Goal: Check status: Check status

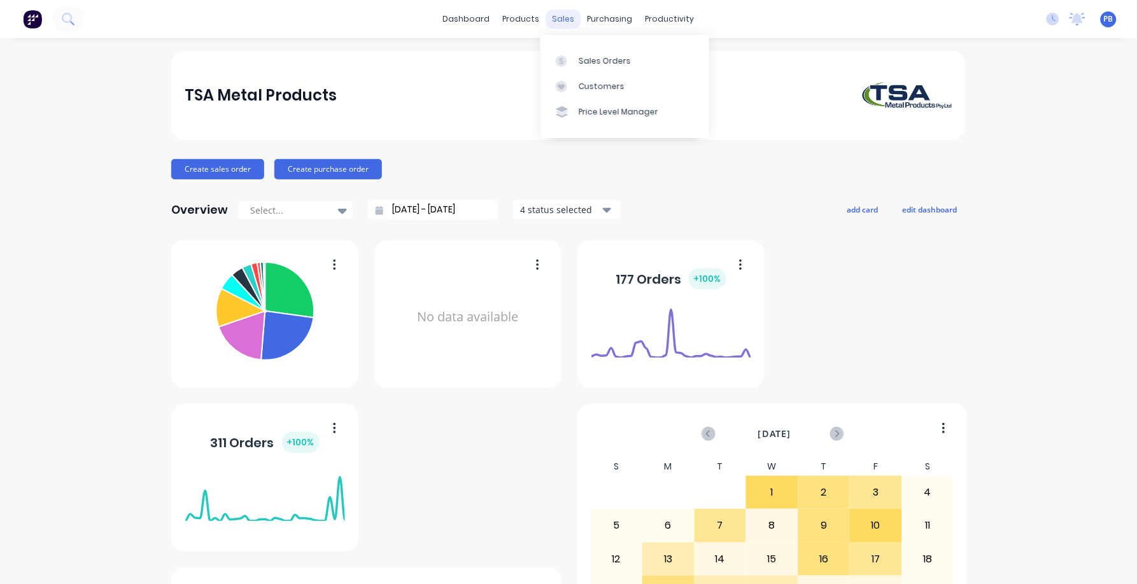
click at [561, 19] on div "sales" at bounding box center [563, 19] width 35 height 19
click at [599, 55] on div "Sales Orders" at bounding box center [604, 60] width 52 height 11
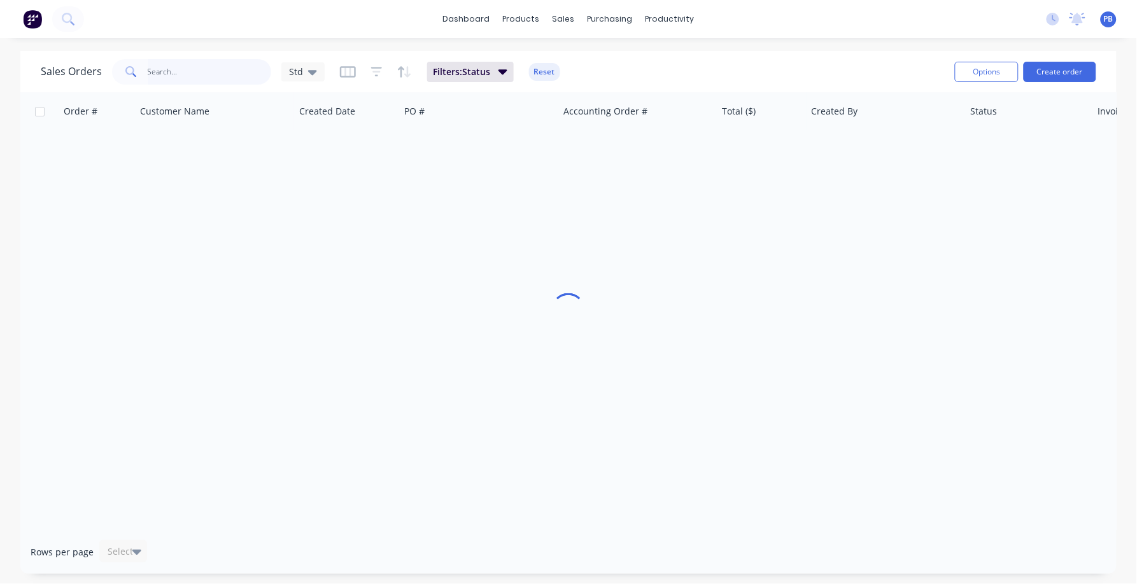
click at [178, 73] on input "text" at bounding box center [210, 71] width 124 height 25
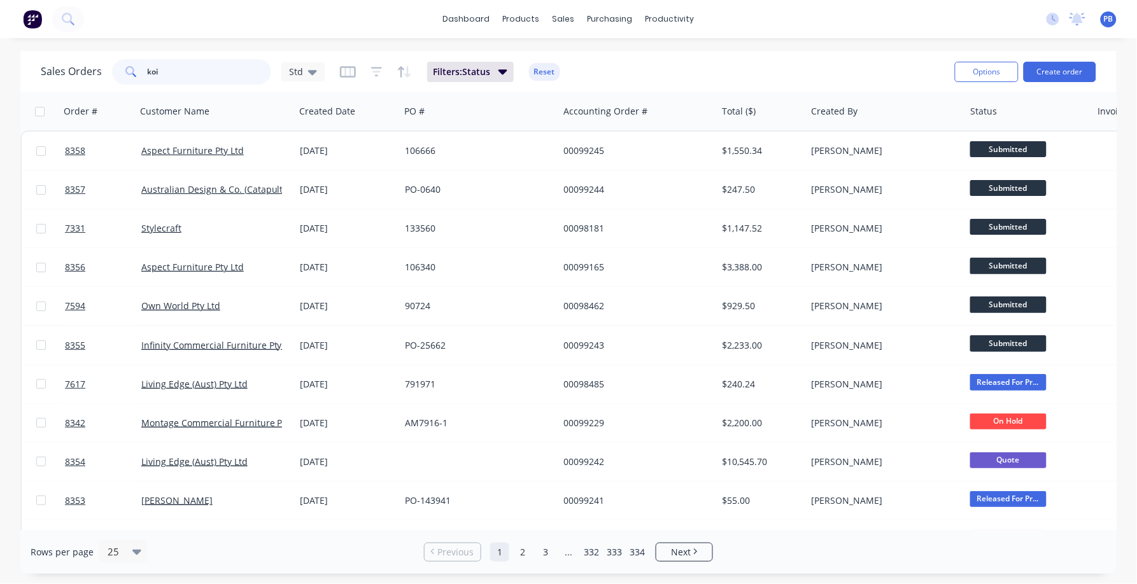
type input "koi"
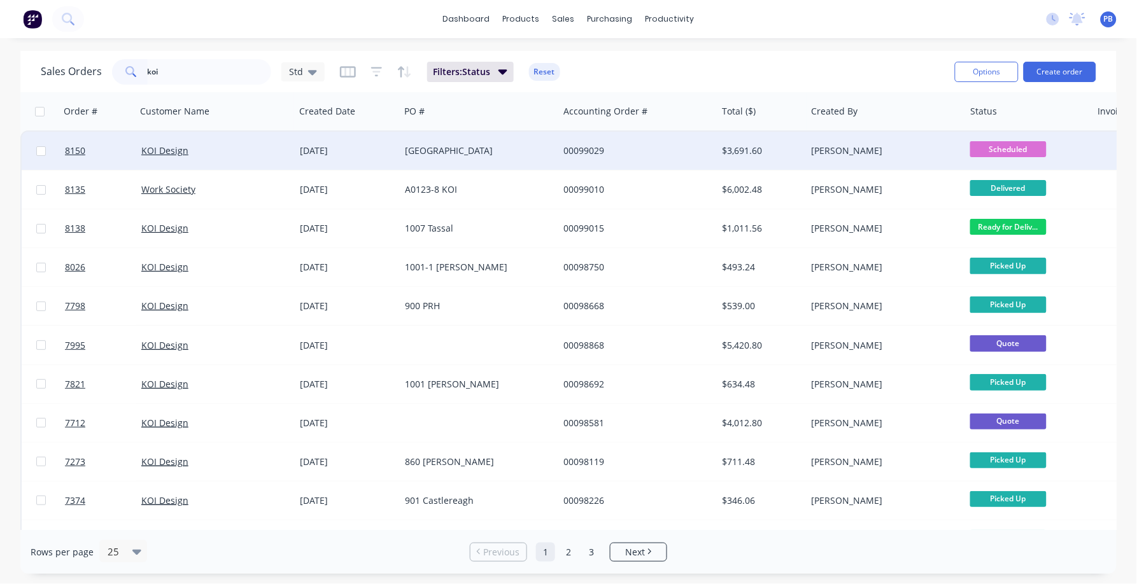
click at [741, 144] on div "$3,691.60" at bounding box center [759, 150] width 74 height 13
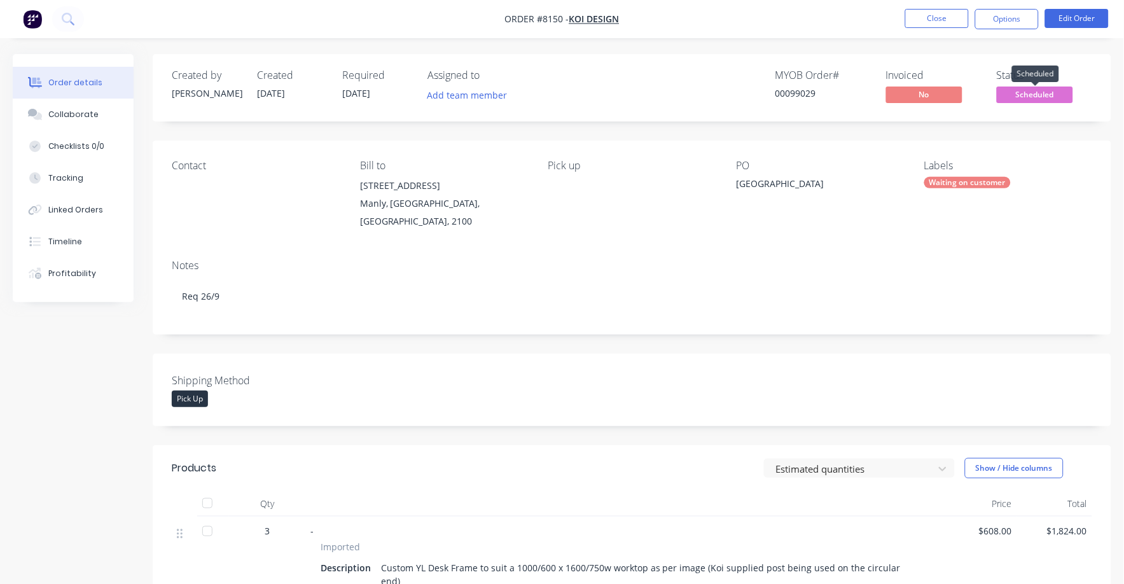
click at [1030, 95] on span "Scheduled" at bounding box center [1035, 95] width 76 height 16
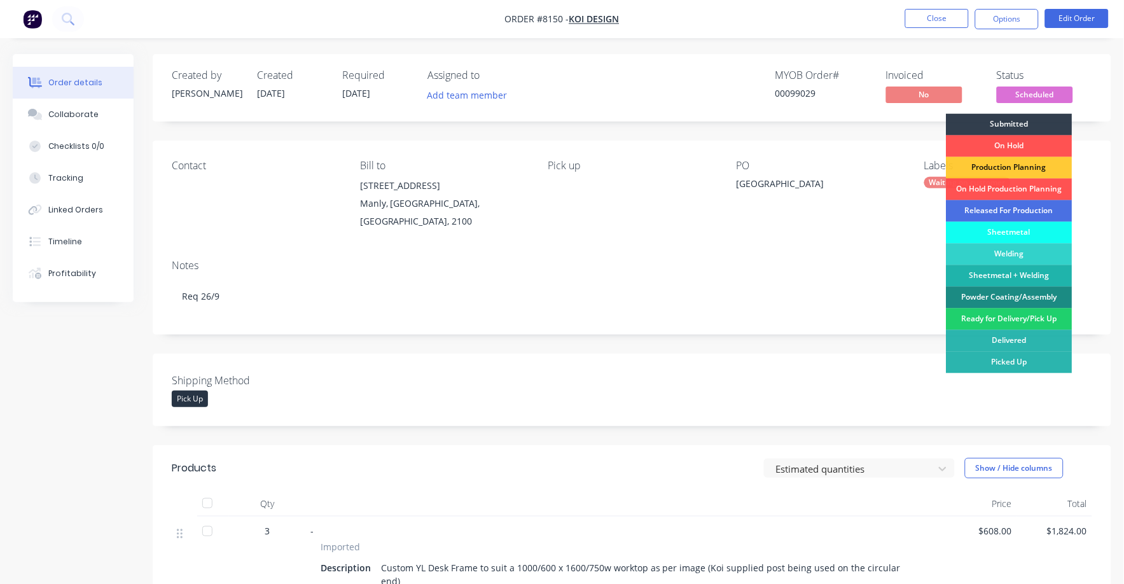
click at [1025, 162] on div "Production Planning" at bounding box center [1010, 168] width 126 height 22
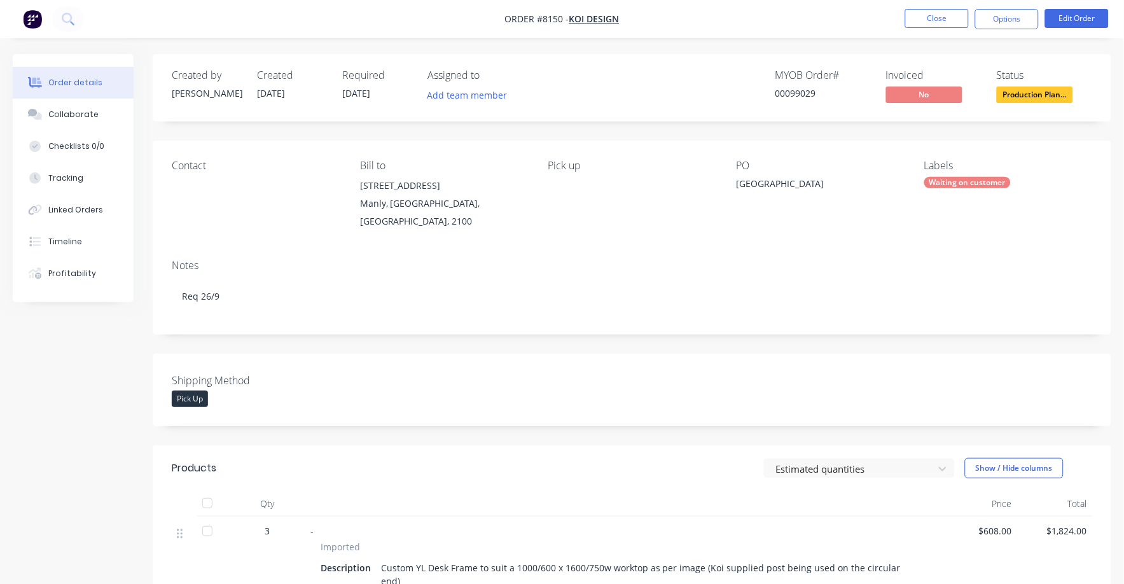
click at [967, 176] on div "Labels Waiting on customer" at bounding box center [1009, 195] width 168 height 71
click at [968, 183] on div "Waiting on customer" at bounding box center [968, 182] width 87 height 11
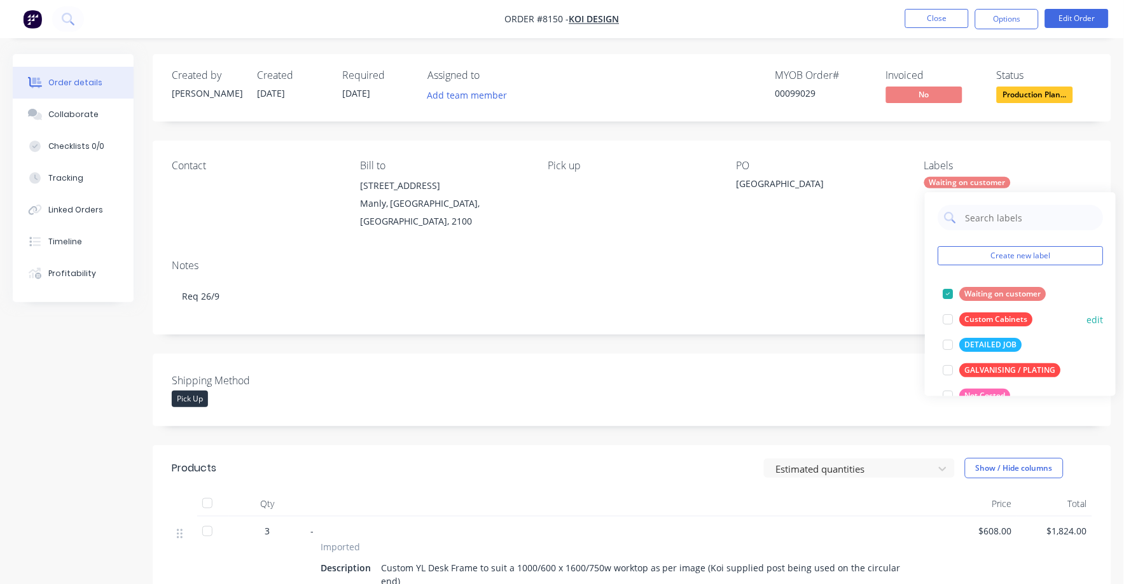
click at [946, 293] on div at bounding box center [947, 293] width 25 height 25
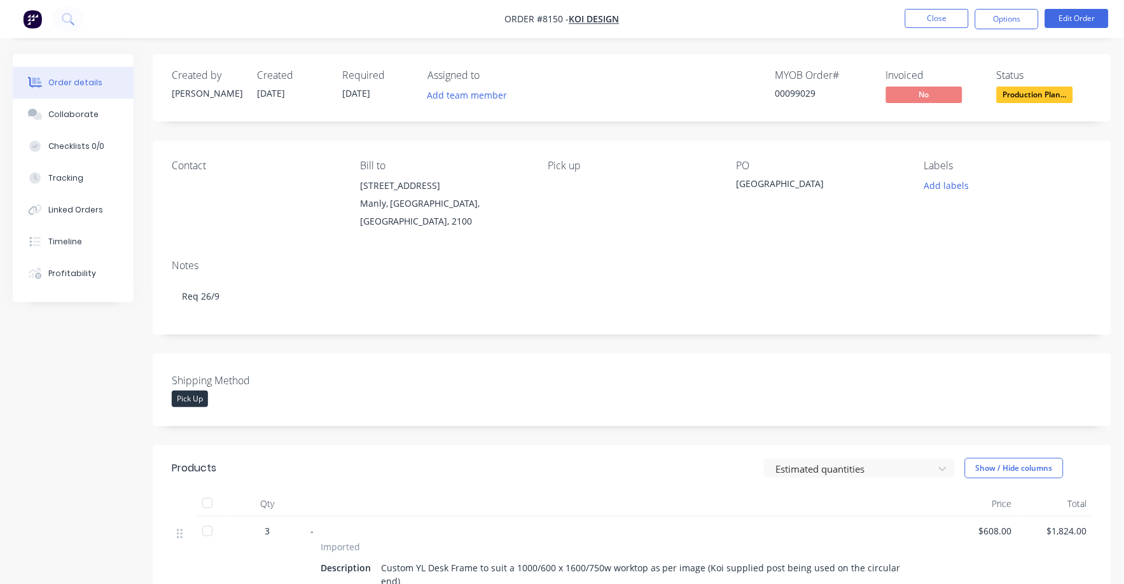
click at [692, 361] on div "Shipping Method Pick Up" at bounding box center [632, 390] width 959 height 73
click at [953, 17] on button "Close" at bounding box center [938, 18] width 64 height 19
